Goal: Information Seeking & Learning: Learn about a topic

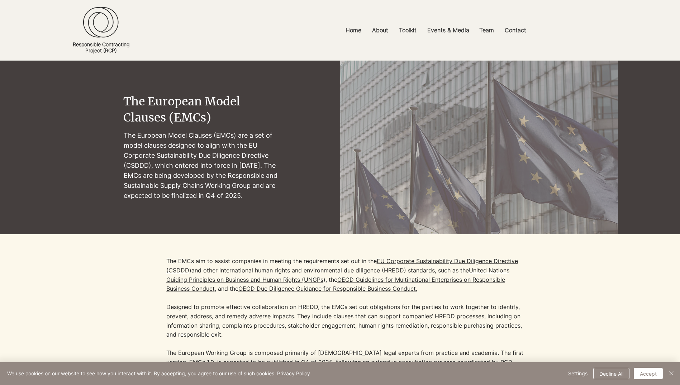
click at [159, 154] on p "The European Model Clauses (EMCs) are a set of model clauses designed to align …" at bounding box center [202, 165] width 156 height 71
drag, startPoint x: 252, startPoint y: 145, endPoint x: 152, endPoint y: 164, distance: 101.7
click at [152, 164] on p "The European Model Clauses (EMCs) are a set of model clauses designed to align …" at bounding box center [202, 165] width 156 height 71
drag, startPoint x: 160, startPoint y: 165, endPoint x: 258, endPoint y: 192, distance: 101.6
click at [258, 192] on p "The European Model Clauses (EMCs) are a set of model clauses designed to align …" at bounding box center [202, 165] width 156 height 71
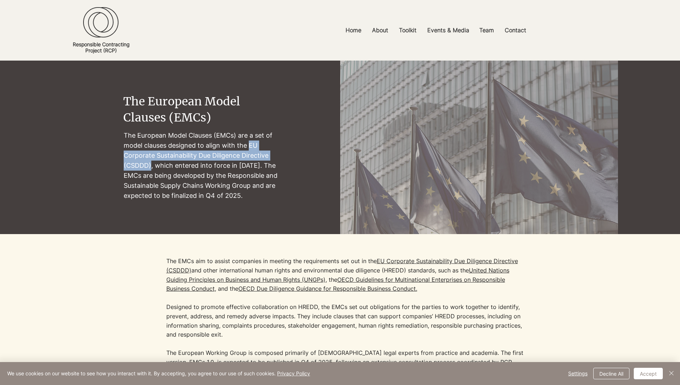
click at [210, 164] on p "The European Model Clauses (EMCs) are a set of model clauses designed to align …" at bounding box center [202, 165] width 156 height 71
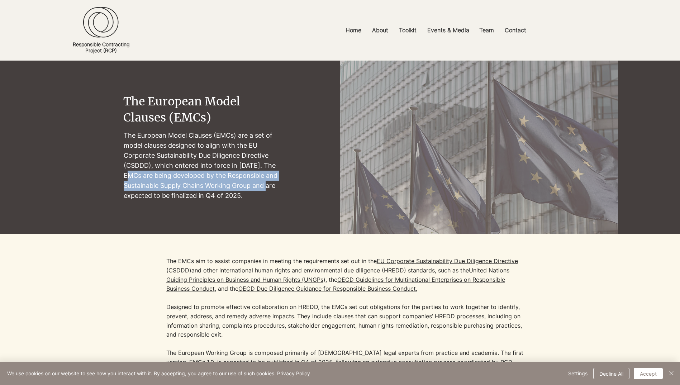
drag, startPoint x: 130, startPoint y: 175, endPoint x: 270, endPoint y: 188, distance: 140.4
click at [270, 188] on p "The European Model Clauses (EMCs) are a set of model clauses designed to align …" at bounding box center [202, 165] width 156 height 71
click at [204, 172] on p "The European Model Clauses (EMCs) are a set of model clauses designed to align …" at bounding box center [202, 165] width 156 height 71
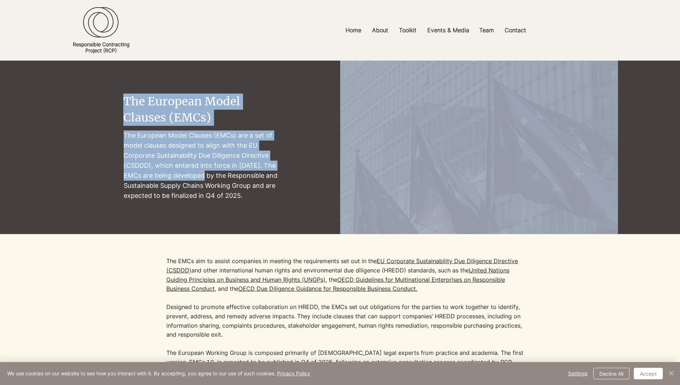
drag, startPoint x: 130, startPoint y: 134, endPoint x: 209, endPoint y: 180, distance: 91.7
click at [209, 180] on section "The European Model Clauses (EMCs) The [DEMOGRAPHIC_DATA] Model Clauses (EMCs) a…" at bounding box center [340, 147] width 680 height 173
click at [176, 153] on p "The European Model Clauses (EMCs) are a set of model clauses designed to align …" at bounding box center [202, 165] width 156 height 71
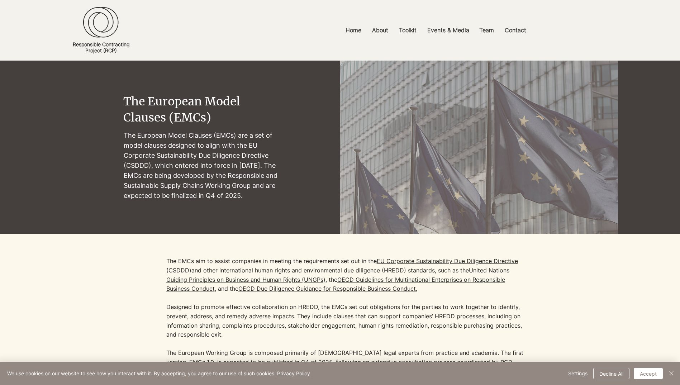
drag, startPoint x: 125, startPoint y: 134, endPoint x: 254, endPoint y: 196, distance: 143.5
click at [254, 196] on p "The European Model Clauses (EMCs) are a set of model clauses designed to align …" at bounding box center [202, 165] width 156 height 71
copy p "The European Model Clauses (EMCs) are a set of model clauses designed to align …"
drag, startPoint x: 199, startPoint y: 261, endPoint x: 371, endPoint y: 258, distance: 171.7
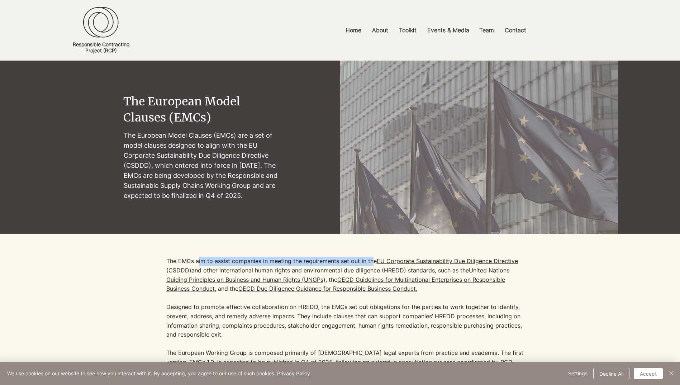
click at [371, 258] on p "The EMCs aim to assist companies in meeting the requirements set out in the [GE…" at bounding box center [345, 298] width 358 height 82
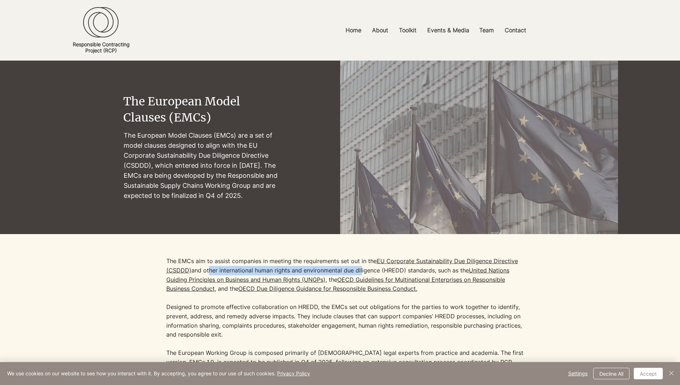
drag, startPoint x: 219, startPoint y: 271, endPoint x: 360, endPoint y: 269, distance: 140.8
click at [360, 269] on p "The EMCs aim to assist companies in meeting the requirements set out in the [GE…" at bounding box center [345, 298] width 358 height 82
